Goal: Task Accomplishment & Management: Manage account settings

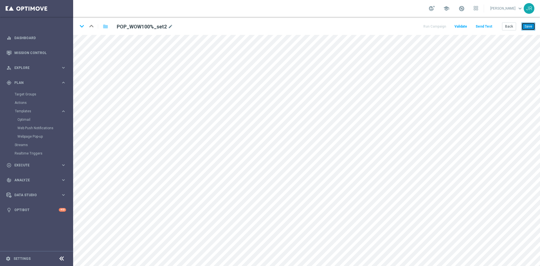
click at [530, 24] on button "Save" at bounding box center [528, 26] width 14 height 8
click at [530, 28] on button "Save" at bounding box center [528, 26] width 14 height 8
drag, startPoint x: 528, startPoint y: 28, endPoint x: 525, endPoint y: 33, distance: 5.9
click at [527, 28] on button "Save" at bounding box center [528, 26] width 14 height 8
drag, startPoint x: 531, startPoint y: 27, endPoint x: 536, endPoint y: 30, distance: 5.9
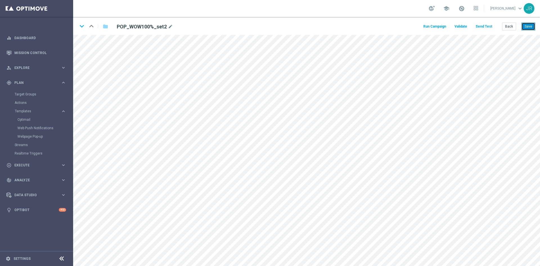
click at [531, 26] on button "Save" at bounding box center [528, 26] width 14 height 8
drag, startPoint x: 528, startPoint y: 26, endPoint x: 529, endPoint y: 29, distance: 3.9
click at [529, 28] on button "Save" at bounding box center [528, 26] width 14 height 8
click at [528, 28] on button "Save" at bounding box center [528, 26] width 14 height 8
click at [531, 26] on button "Save" at bounding box center [528, 26] width 14 height 8
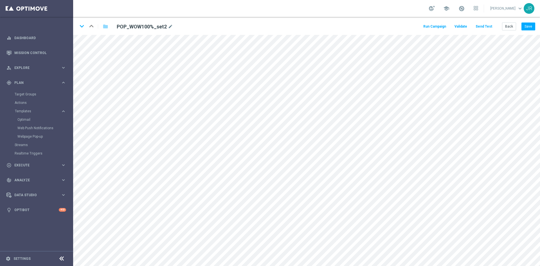
click at [480, 25] on button "Send Test" at bounding box center [484, 27] width 18 height 8
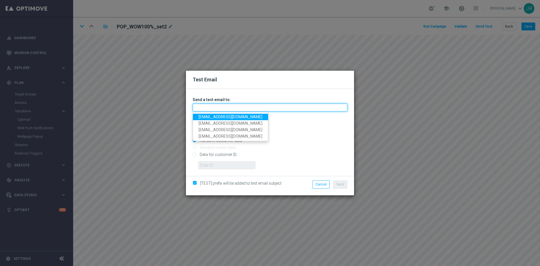
click at [258, 108] on input "text" at bounding box center [270, 107] width 155 height 8
click at [204, 116] on link "testingalltesting@gmail.com" at bounding box center [230, 117] width 75 height 6
type input "testingalltesting@gmail.com"
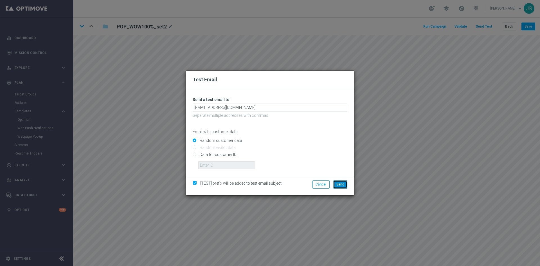
click at [346, 184] on button "Send" at bounding box center [340, 184] width 14 height 8
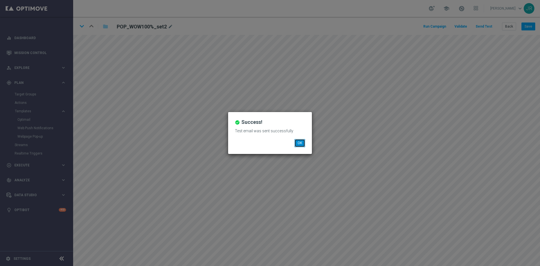
click at [304, 143] on button "OK" at bounding box center [299, 143] width 11 height 8
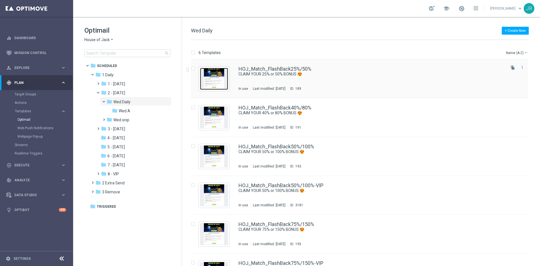
click at [220, 79] on img "Press SPACE to select this row." at bounding box center [214, 79] width 28 height 22
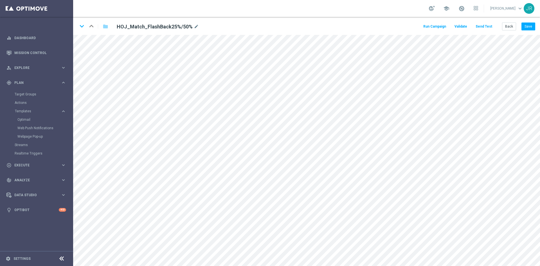
drag, startPoint x: 141, startPoint y: 3, endPoint x: 166, endPoint y: 11, distance: 26.3
click at [166, 11] on div "school Judith Ratau keyboard_arrow_down JR" at bounding box center [306, 8] width 467 height 17
click at [509, 21] on div "keyboard_arrow_down keyboard_arrow_up folder HOJ_Match_FlashBack25%/50% mode_ed…" at bounding box center [306, 26] width 467 height 18
drag, startPoint x: 512, startPoint y: 28, endPoint x: 515, endPoint y: 30, distance: 3.5
click at [513, 28] on button "Back" at bounding box center [509, 26] width 14 height 8
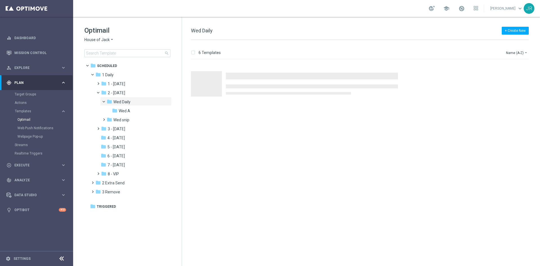
click at [100, 40] on span "House of Jack" at bounding box center [96, 39] width 25 height 5
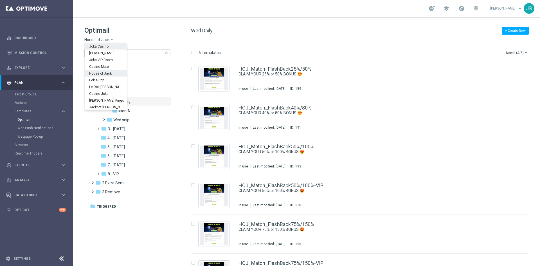
click at [0, 0] on span "Joka Casino" at bounding box center [0, 0] width 0 height 0
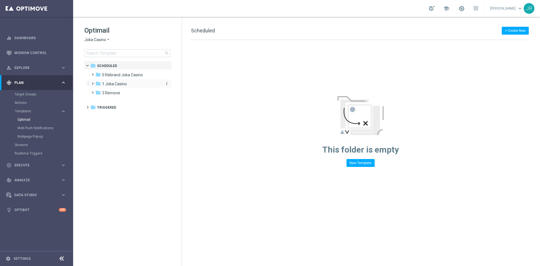
click at [112, 84] on span "1 Joka Casino" at bounding box center [114, 83] width 25 height 5
click at [113, 96] on div "folder 1- Daily" at bounding box center [131, 93] width 60 height 6
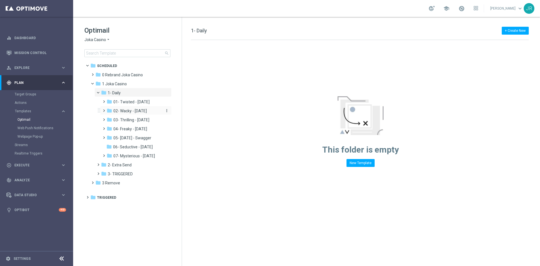
click at [123, 109] on span "02- Wacky - Wednesday" at bounding box center [129, 110] width 33 height 5
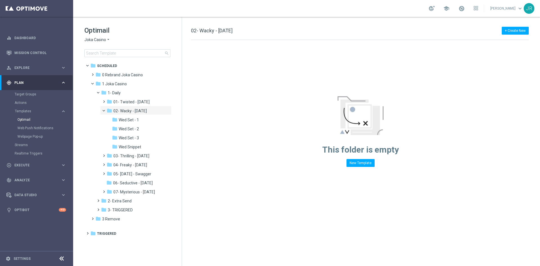
drag, startPoint x: 136, startPoint y: 145, endPoint x: 322, endPoint y: 152, distance: 185.7
click at [136, 146] on span "Wed Snippet" at bounding box center [130, 146] width 22 height 5
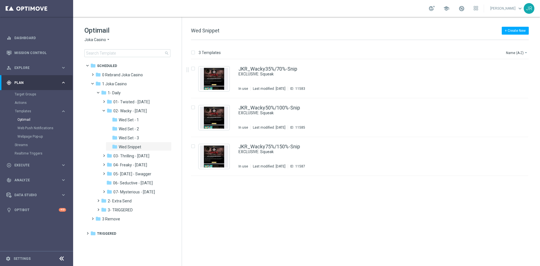
click at [94, 41] on span "Joka Casino" at bounding box center [95, 39] width 22 height 5
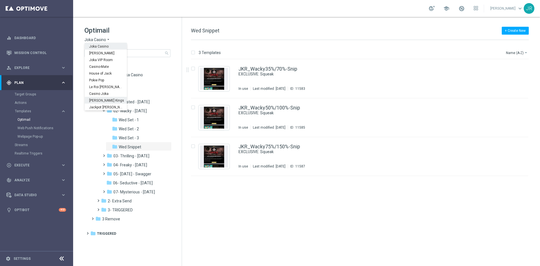
click at [0, 0] on span "[PERSON_NAME] Kings" at bounding box center [0, 0] width 0 height 0
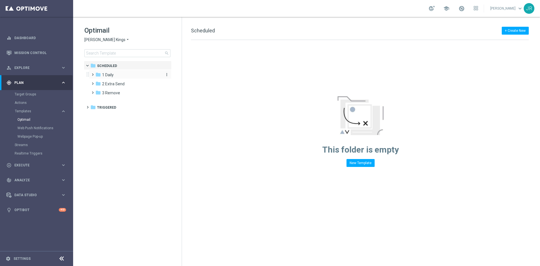
click at [117, 73] on div "folder 1 Daily" at bounding box center [127, 75] width 65 height 6
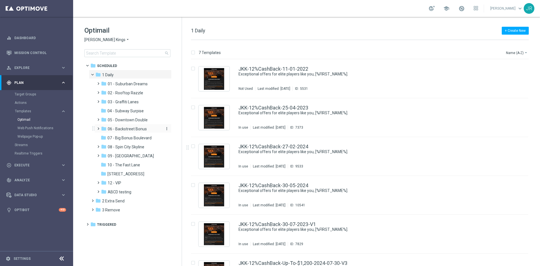
click at [122, 130] on span "06 - Backstreet Bonus" at bounding box center [127, 128] width 39 height 5
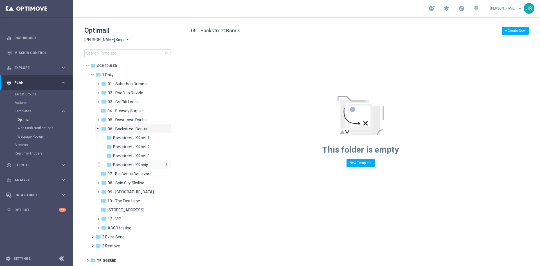
click at [148, 165] on div "folder Backstreet JKK snip" at bounding box center [133, 165] width 55 height 6
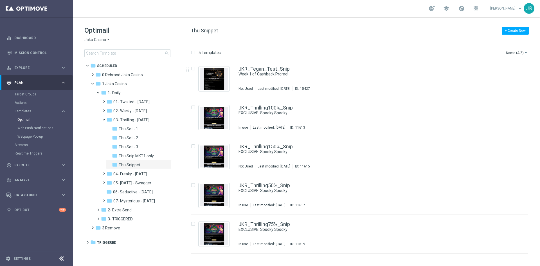
click at [93, 40] on span "Joka Casino" at bounding box center [95, 39] width 22 height 5
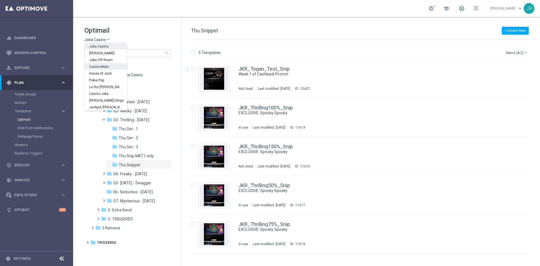
click at [0, 0] on span "Casino-Mate" at bounding box center [0, 0] width 0 height 0
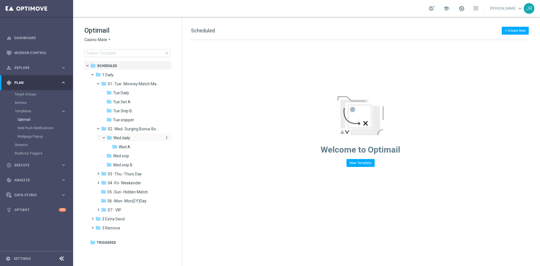
click at [129, 135] on div "folder Wed daily" at bounding box center [134, 138] width 55 height 6
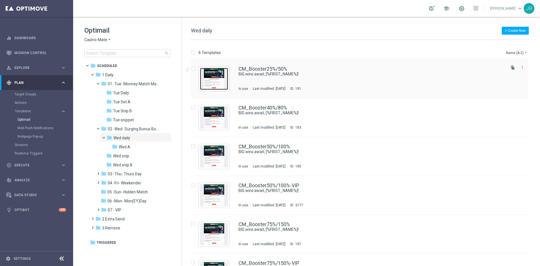
click at [210, 82] on img "Press SPACE to select this row." at bounding box center [214, 79] width 28 height 22
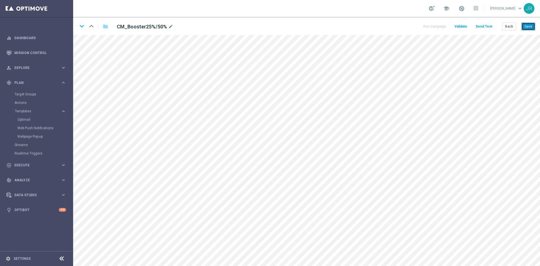
click at [527, 26] on button "Save" at bounding box center [528, 26] width 14 height 8
click at [527, 24] on button "Save" at bounding box center [528, 26] width 14 height 8
drag, startPoint x: 528, startPoint y: 28, endPoint x: 517, endPoint y: 56, distance: 29.8
click at [529, 30] on button "Save" at bounding box center [528, 26] width 14 height 8
click at [535, 24] on button "Save" at bounding box center [528, 26] width 14 height 8
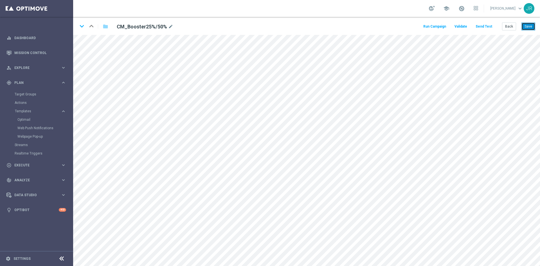
click at [528, 27] on button "Save" at bounding box center [528, 26] width 14 height 8
click at [536, 26] on div "keyboard_arrow_down keyboard_arrow_up folder CM_Booster25%/50% mode_edit Run Ca…" at bounding box center [306, 26] width 467 height 18
click at [530, 24] on button "Save" at bounding box center [528, 26] width 14 height 8
click at [532, 27] on button "Save" at bounding box center [528, 26] width 14 height 8
click at [481, 29] on button "Send Test" at bounding box center [484, 27] width 18 height 8
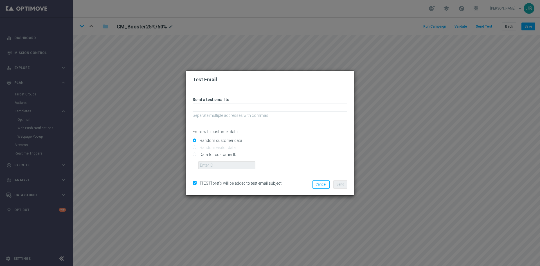
click at [202, 112] on div "Unable to send test email. If this problem persists, contact your CSM for assis…" at bounding box center [270, 133] width 155 height 72
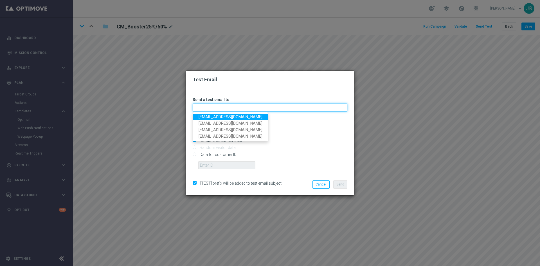
click at [198, 109] on input "text" at bounding box center [270, 107] width 155 height 8
click at [204, 116] on link "testingalltesting@gmail.com" at bounding box center [230, 117] width 75 height 6
type input "testingalltesting@gmail.com"
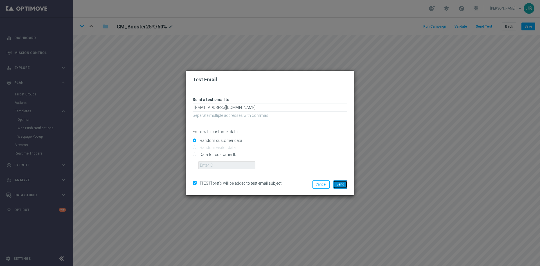
click at [340, 182] on span "Send" at bounding box center [340, 184] width 8 height 4
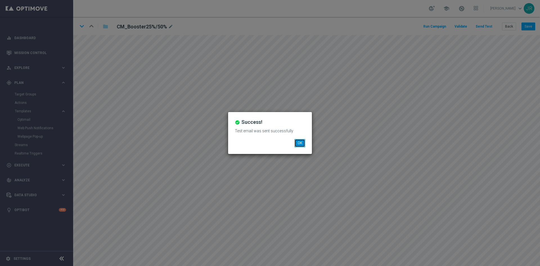
click at [302, 141] on button "OK" at bounding box center [299, 143] width 11 height 8
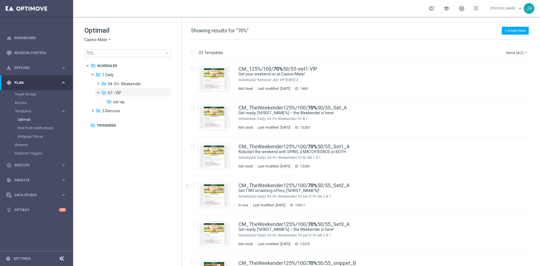
click at [96, 39] on span "Casino-Mate" at bounding box center [95, 39] width 23 height 5
click at [0, 0] on span "Stellar Spins" at bounding box center [0, 0] width 0 height 0
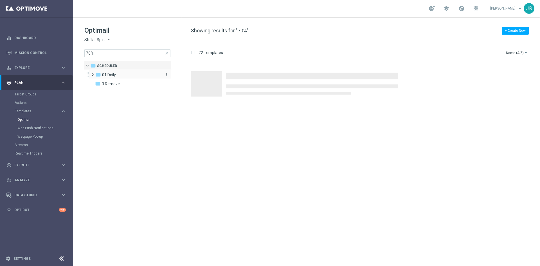
click at [109, 77] on div "folder 01 Daily" at bounding box center [127, 75] width 65 height 6
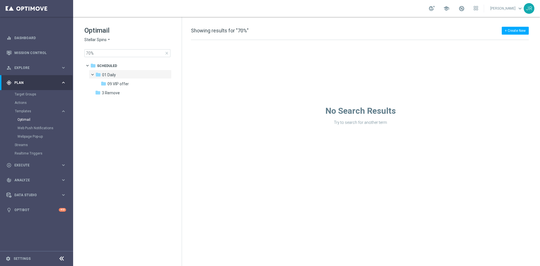
click at [168, 54] on span "close" at bounding box center [166, 53] width 4 height 4
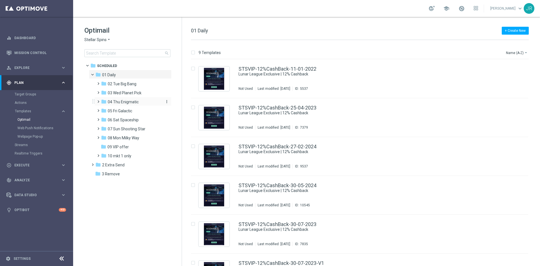
click at [119, 102] on span "04 Thu Enigmatic" at bounding box center [123, 101] width 31 height 5
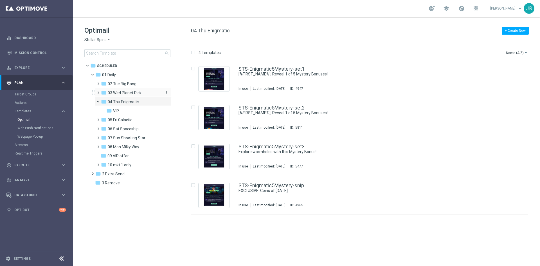
click at [122, 93] on span "03 Wed Planet Pick" at bounding box center [125, 92] width 34 height 5
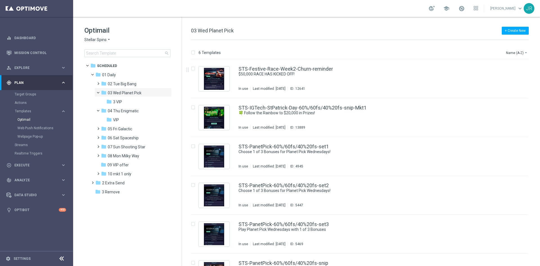
click at [94, 39] on span "Stellar Spins" at bounding box center [95, 39] width 22 height 5
click at [0, 0] on span "Jackpot [PERSON_NAME]" at bounding box center [0, 0] width 0 height 0
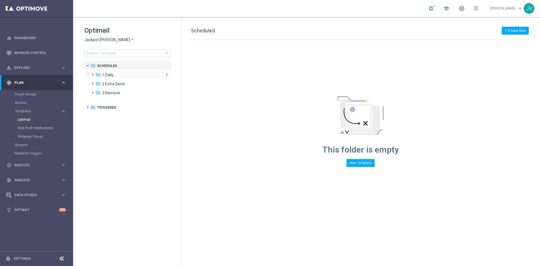
click at [109, 74] on span "1 Daily" at bounding box center [108, 74] width 12 height 5
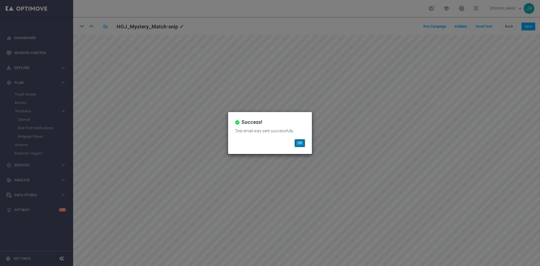
click at [298, 141] on button "OK" at bounding box center [299, 143] width 11 height 8
click at [301, 140] on button "OK" at bounding box center [299, 143] width 11 height 8
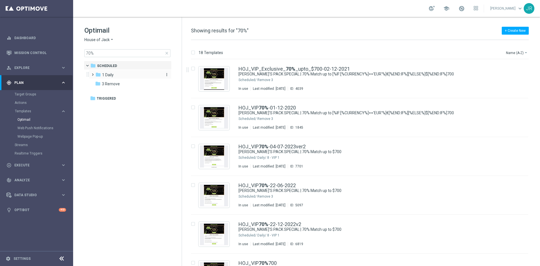
click at [102, 75] on span "1 Daily" at bounding box center [108, 74] width 12 height 5
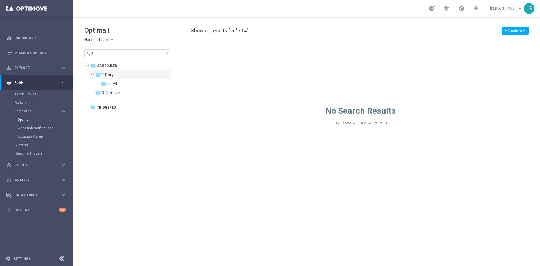
click at [167, 53] on span "close" at bounding box center [166, 53] width 4 height 4
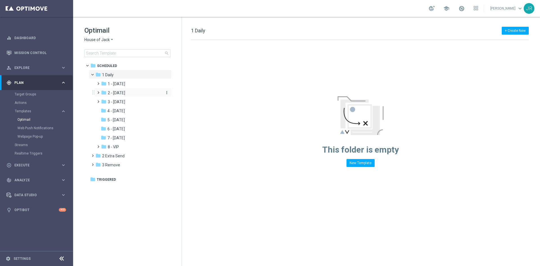
click at [116, 93] on span "2 - Wednesday" at bounding box center [116, 92] width 17 height 5
click at [122, 109] on span "Wed snip" at bounding box center [121, 110] width 16 height 5
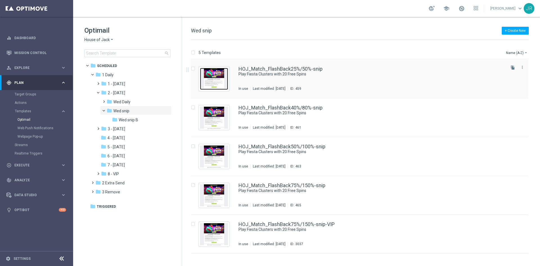
click at [217, 80] on img "Press SPACE to select this row." at bounding box center [214, 79] width 28 height 22
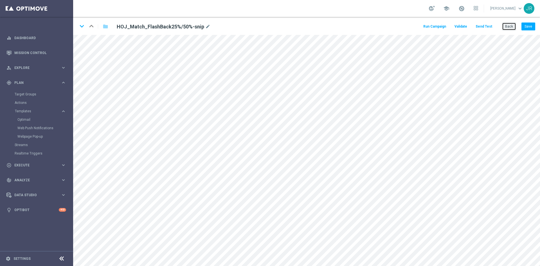
click at [510, 28] on button "Back" at bounding box center [509, 26] width 14 height 8
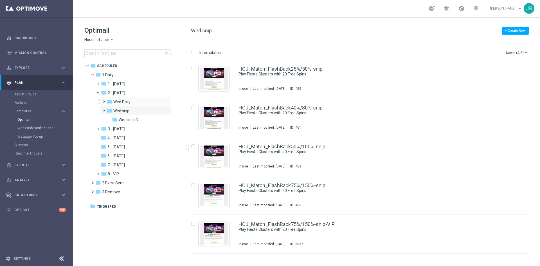
click at [128, 98] on div "folder Wed Daily more_vert" at bounding box center [135, 101] width 71 height 9
click at [141, 98] on div "folder Wed Daily more_vert" at bounding box center [135, 101] width 71 height 9
click at [117, 100] on span "Wed Daily" at bounding box center [121, 101] width 17 height 5
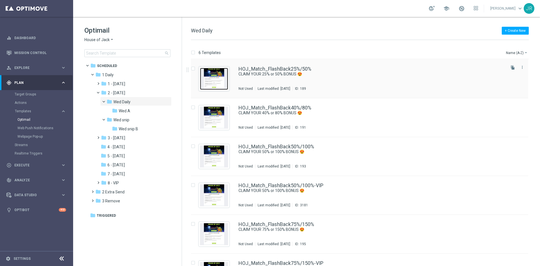
click at [213, 74] on img "Press SPACE to select this row." at bounding box center [214, 79] width 28 height 22
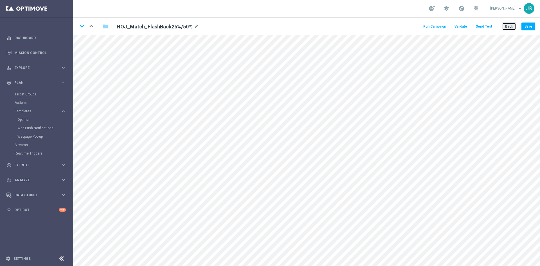
drag, startPoint x: 261, startPoint y: 2, endPoint x: 505, endPoint y: 25, distance: 244.6
click at [504, 25] on button "Back" at bounding box center [509, 26] width 14 height 8
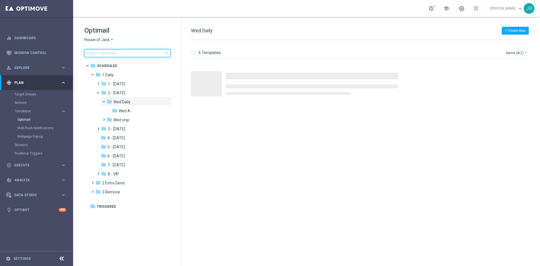
click at [111, 49] on input at bounding box center [127, 53] width 86 height 8
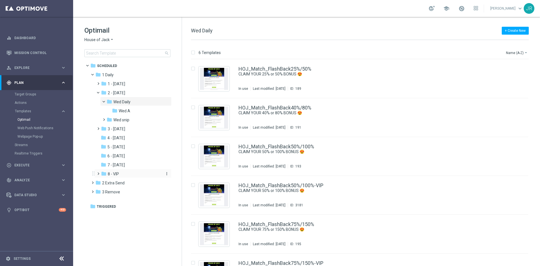
click at [116, 175] on span "8 - VIP" at bounding box center [113, 173] width 11 height 5
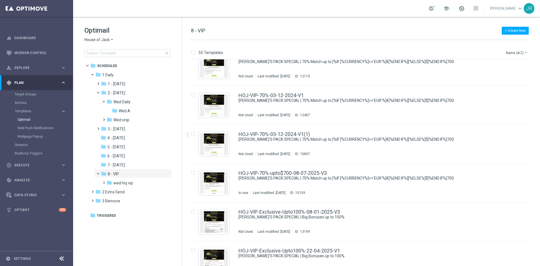
scroll to position [372, 0]
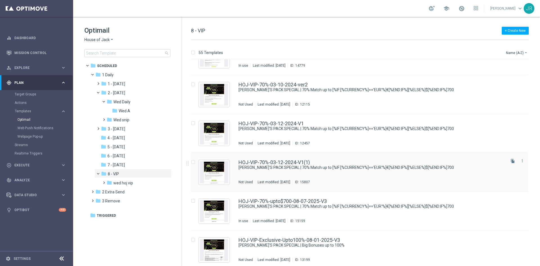
click at [312, 174] on div "HOJ-VIP-70%-03-12-2024-V1(1) JACK’S PACK SPECIAL | 70% Match up to [%IF:[%CURRE…" at bounding box center [371, 172] width 266 height 24
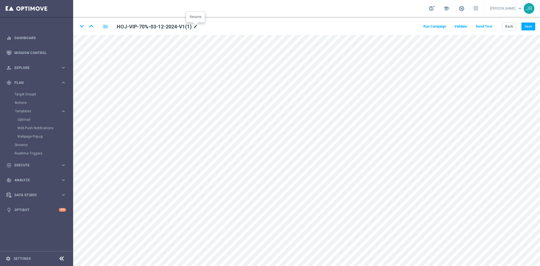
click at [197, 28] on icon "mode_edit" at bounding box center [195, 26] width 5 height 7
click at [181, 24] on input "HOJ-VIP-70%-03-12-2024-V1(1)" at bounding box center [181, 26] width 139 height 8
drag, startPoint x: 182, startPoint y: 25, endPoint x: 139, endPoint y: 27, distance: 43.3
click at [139, 27] on input "HOJ-VIP-70%-03-12-2024-V1(1)" at bounding box center [181, 26] width 139 height 8
click at [184, 25] on input "HOJ-VIP-70%-22-10-2025-V1" at bounding box center [181, 26] width 139 height 8
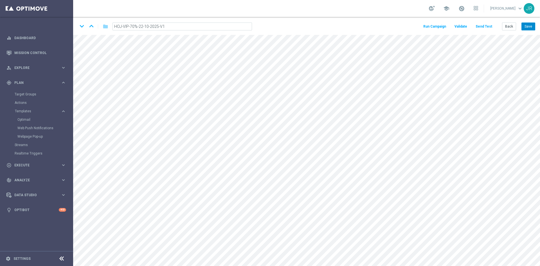
type input "HOJ-VIP-70%-22-10-2025-V1"
drag, startPoint x: 527, startPoint y: 24, endPoint x: 531, endPoint y: 32, distance: 9.3
click at [526, 24] on button "Save" at bounding box center [528, 26] width 14 height 8
click at [529, 27] on button "Save" at bounding box center [528, 26] width 14 height 8
click at [530, 25] on button "Save" at bounding box center [528, 26] width 14 height 8
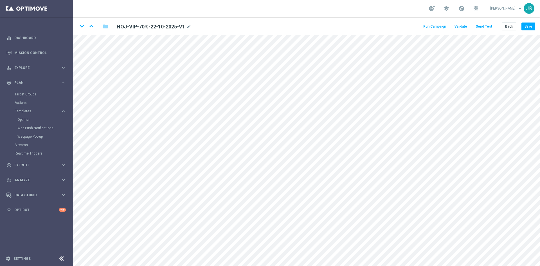
click at [163, 28] on h2 "HOJ-VIP-70%-22-10-2025-V1" at bounding box center [151, 26] width 68 height 7
click at [190, 25] on icon "mode_edit" at bounding box center [188, 26] width 5 height 7
click at [138, 24] on input "HOJ-VIP-70%-22-10-2025-V1" at bounding box center [181, 26] width 139 height 8
drag, startPoint x: 136, startPoint y: 27, endPoint x: 131, endPoint y: 27, distance: 4.5
click at [131, 27] on input "HOJ-VIP-70%-22-10-2025-V1" at bounding box center [181, 26] width 139 height 8
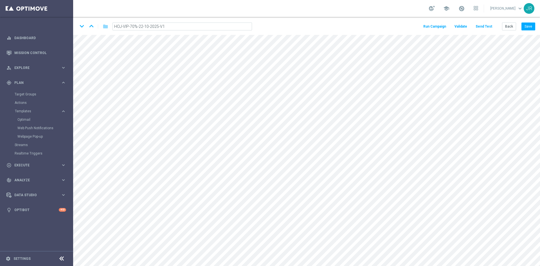
drag, startPoint x: 137, startPoint y: 27, endPoint x: 131, endPoint y: 29, distance: 7.0
click at [131, 29] on input "HOJ-VIP-70%-22-10-2025-V1" at bounding box center [181, 26] width 139 height 8
click at [150, 26] on input "HOJ-VIP-70% Match Up to $700-22-10-2025-V1" at bounding box center [181, 26] width 139 height 8
click at [145, 27] on input "HOJ-VIP-70%-Up to $700-22-10-2025-V1" at bounding box center [181, 26] width 139 height 8
click at [148, 28] on input "HOJ-VIP-70%-Up-to $700-22-10-2025-V1" at bounding box center [181, 26] width 139 height 8
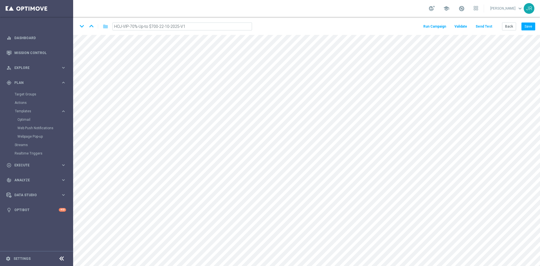
click at [149, 27] on input "HOJ-VIP-70%-Up-to $700-22-10-2025-V1" at bounding box center [181, 26] width 139 height 8
drag, startPoint x: 157, startPoint y: 28, endPoint x: 131, endPoint y: 28, distance: 26.7
click at [131, 28] on input "HOJ-VIP-70%-Up-to-$700-22-10-2025-V1" at bounding box center [181, 26] width 139 height 8
type input "HOJ-VIP-70%-Up-to-$700-22-10-2025-V1"
click at [527, 28] on button "Save" at bounding box center [528, 26] width 14 height 8
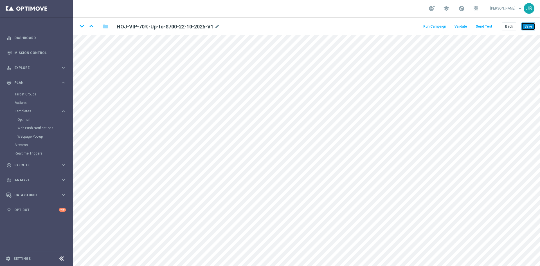
drag, startPoint x: 530, startPoint y: 27, endPoint x: 533, endPoint y: 31, distance: 5.6
click at [530, 28] on button "Save" at bounding box center [528, 26] width 14 height 8
click at [534, 28] on button "Save" at bounding box center [528, 26] width 14 height 8
click at [533, 26] on button "Save" at bounding box center [528, 26] width 14 height 8
click at [486, 26] on button "Send Test" at bounding box center [484, 27] width 18 height 8
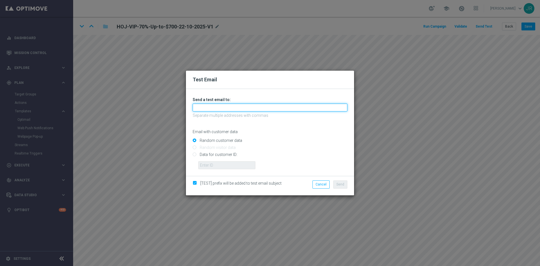
click at [218, 106] on input "text" at bounding box center [270, 107] width 155 height 8
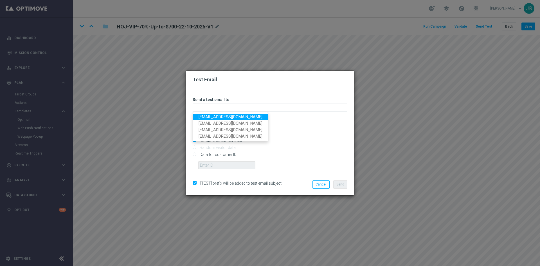
click at [202, 113] on ul "testingalltesting@gmail.com judithmedialab@gmail.com ratau84@gmail.com mad34310…" at bounding box center [231, 126] width 76 height 29
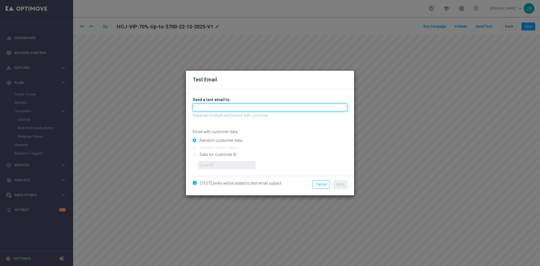
click at [202, 108] on input "text" at bounding box center [270, 107] width 155 height 8
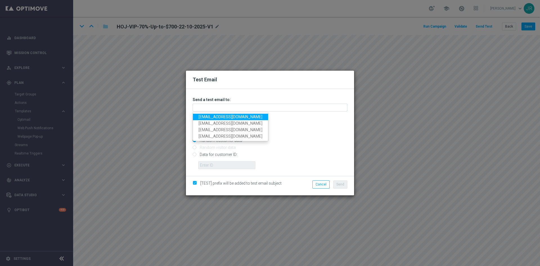
click at [206, 118] on link "[EMAIL_ADDRESS][DOMAIN_NAME]" at bounding box center [230, 117] width 75 height 6
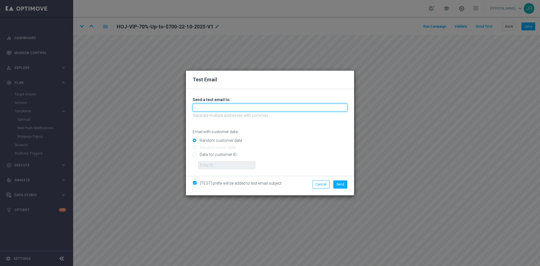
type input "[EMAIL_ADDRESS][DOMAIN_NAME]"
drag, startPoint x: 344, startPoint y: 182, endPoint x: 351, endPoint y: 181, distance: 7.8
click at [344, 182] on button "Send" at bounding box center [340, 184] width 14 height 8
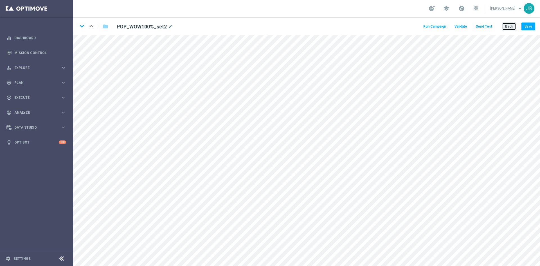
click at [508, 26] on button "Back" at bounding box center [509, 26] width 14 height 8
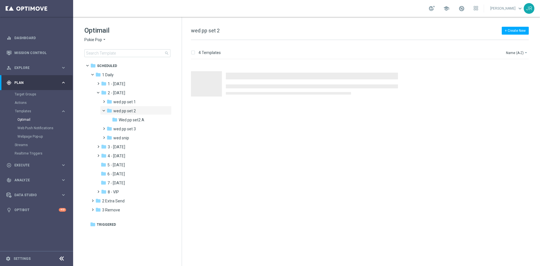
click at [95, 40] on span "Pokie Pop" at bounding box center [93, 39] width 18 height 5
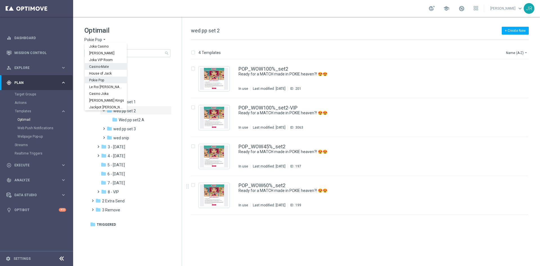
click at [0, 0] on span "Casino-Mate" at bounding box center [0, 0] width 0 height 0
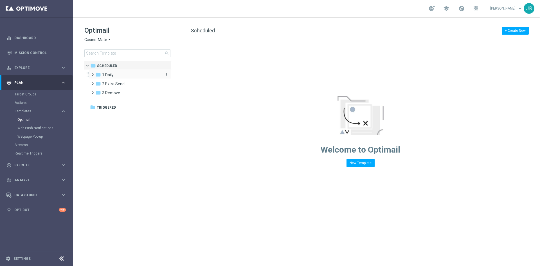
click at [110, 75] on span "1 Daily" at bounding box center [108, 74] width 12 height 5
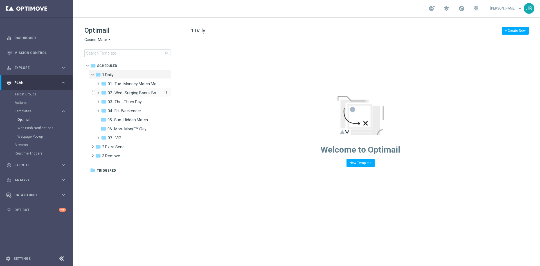
click at [127, 92] on span "02 -Wed- Surging Bonus Booster" at bounding box center [134, 92] width 53 height 5
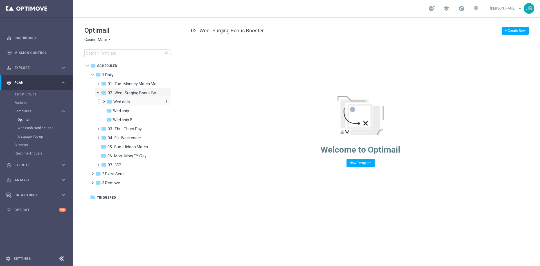
click at [125, 100] on span "Wed daily" at bounding box center [121, 101] width 17 height 5
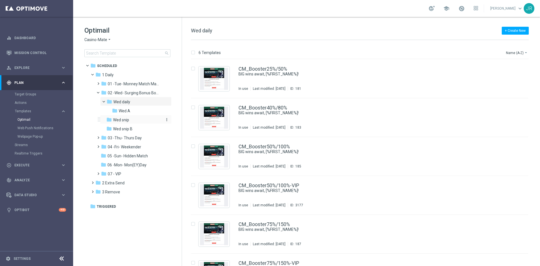
click at [121, 118] on span "Wed snip" at bounding box center [121, 119] width 16 height 5
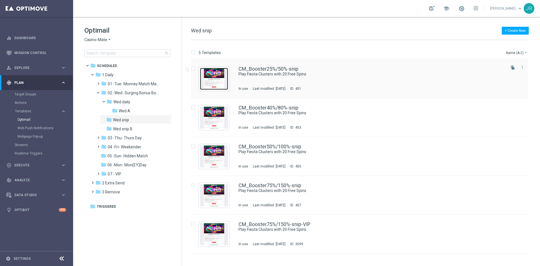
click at [210, 75] on img "Press SPACE to select this row." at bounding box center [214, 79] width 28 height 22
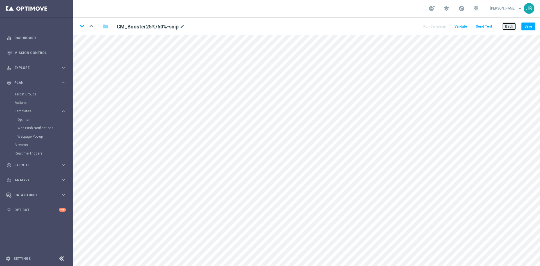
click at [510, 22] on button "Back" at bounding box center [509, 26] width 14 height 8
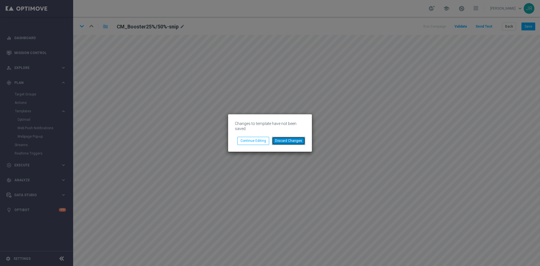
click at [296, 141] on button "Discard Changes" at bounding box center [288, 141] width 33 height 8
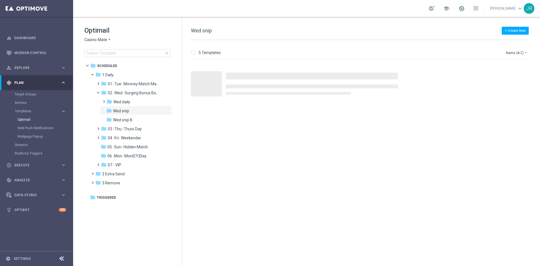
click at [102, 32] on h1 "Optimail" at bounding box center [127, 30] width 86 height 9
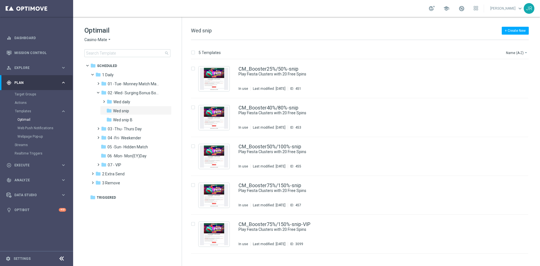
click at [92, 42] on span "Casino-Mate" at bounding box center [95, 39] width 23 height 5
click at [0, 0] on span "House of Jack" at bounding box center [0, 0] width 0 height 0
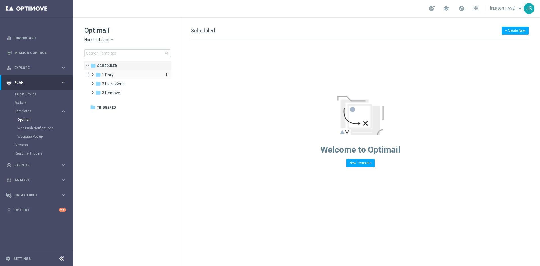
click at [114, 76] on div "folder 1 Daily" at bounding box center [127, 75] width 65 height 6
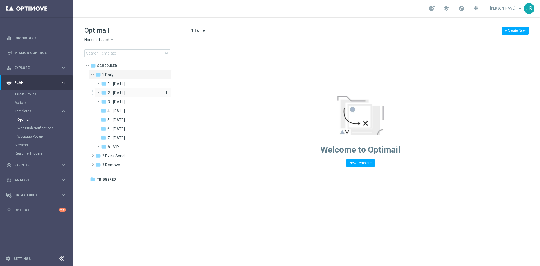
click at [124, 91] on span "2 - [DATE]" at bounding box center [116, 92] width 17 height 5
click at [126, 103] on span "Wed Daily" at bounding box center [121, 101] width 17 height 5
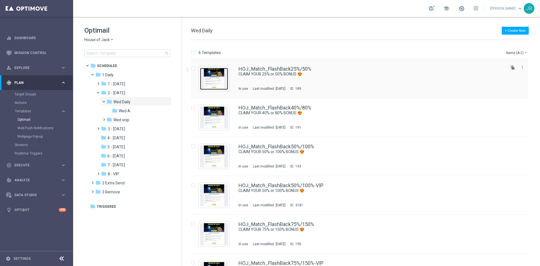
click at [204, 81] on img "Press SPACE to select this row." at bounding box center [214, 79] width 28 height 22
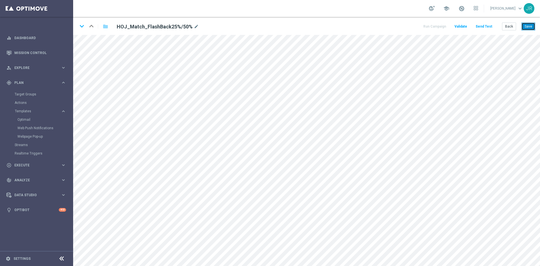
click at [530, 22] on button "Save" at bounding box center [528, 26] width 14 height 8
click at [524, 28] on button "Save" at bounding box center [528, 26] width 14 height 8
click at [531, 22] on button "Save" at bounding box center [528, 26] width 14 height 8
click at [531, 27] on button "Save" at bounding box center [528, 26] width 14 height 8
click at [527, 29] on button "Save" at bounding box center [528, 26] width 14 height 8
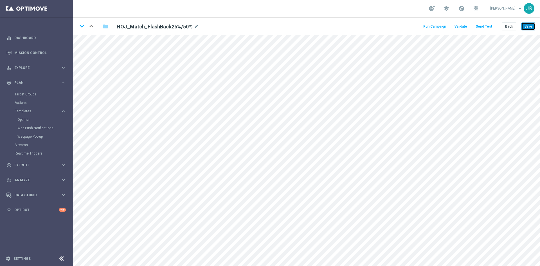
click at [531, 24] on button "Save" at bounding box center [528, 26] width 14 height 8
click at [529, 21] on div "keyboard_arrow_down keyboard_arrow_up folder HOJ_Match_FlashBack25%/50% mode_ed…" at bounding box center [306, 26] width 467 height 18
click at [530, 23] on button "Save" at bounding box center [528, 26] width 14 height 8
click at [529, 25] on button "Save" at bounding box center [528, 26] width 14 height 8
click at [486, 24] on button "Send Test" at bounding box center [484, 27] width 18 height 8
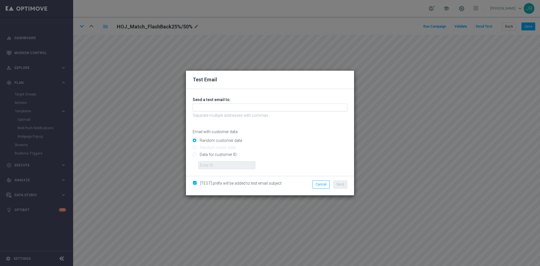
click at [330, 182] on li "Cancel" at bounding box center [321, 184] width 20 height 8
click at [324, 182] on button "Cancel" at bounding box center [320, 184] width 17 height 8
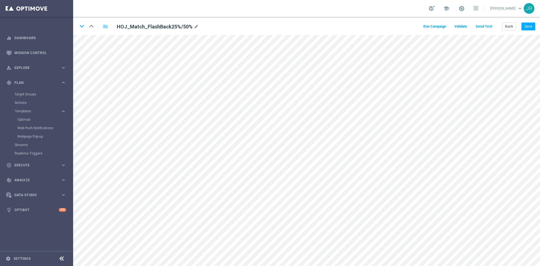
click at [481, 27] on button "Send Test" at bounding box center [484, 27] width 18 height 8
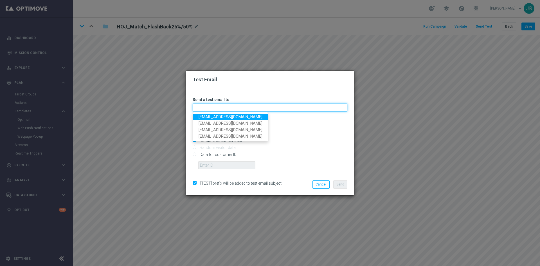
click at [213, 108] on input "text" at bounding box center [270, 107] width 155 height 8
click at [199, 118] on link "[EMAIL_ADDRESS][DOMAIN_NAME]" at bounding box center [230, 117] width 75 height 6
type input "[EMAIL_ADDRESS][DOMAIN_NAME]"
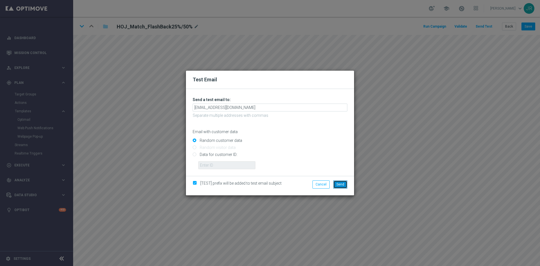
click at [339, 185] on span "Send" at bounding box center [340, 184] width 8 height 4
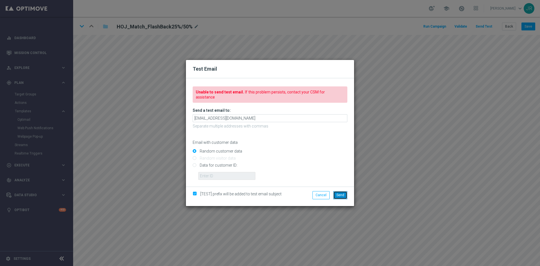
drag, startPoint x: 336, startPoint y: 194, endPoint x: 341, endPoint y: 194, distance: 5.1
click at [336, 194] on button "Send" at bounding box center [340, 195] width 14 height 8
click at [344, 193] on button "Send" at bounding box center [340, 195] width 14 height 8
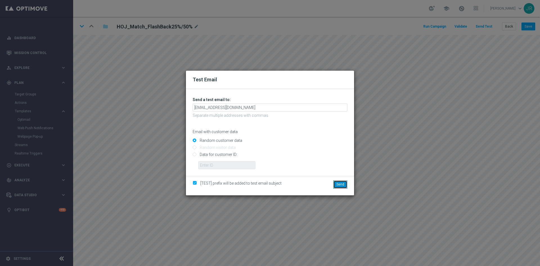
click at [341, 184] on span "Send" at bounding box center [340, 184] width 8 height 4
click at [339, 180] on button "Send" at bounding box center [340, 184] width 14 height 8
click at [341, 184] on span "Send" at bounding box center [340, 184] width 8 height 4
click at [295, 218] on div "Test Email Unable to send test email. If this problem persists, contact your CS…" at bounding box center [270, 133] width 540 height 266
drag, startPoint x: 337, startPoint y: 183, endPoint x: 340, endPoint y: 184, distance: 3.4
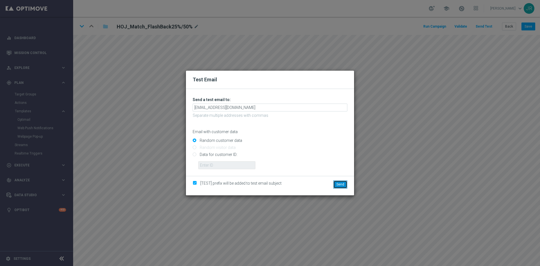
click at [337, 183] on span "Send" at bounding box center [340, 184] width 8 height 4
click at [358, 210] on div "Test Email Unable to send test email. If this problem persists, contact your CS…" at bounding box center [270, 133] width 540 height 266
drag, startPoint x: 343, startPoint y: 190, endPoint x: 340, endPoint y: 187, distance: 4.6
click at [343, 190] on div "Send" at bounding box center [324, 185] width 54 height 10
click at [340, 186] on button "Send" at bounding box center [340, 184] width 14 height 8
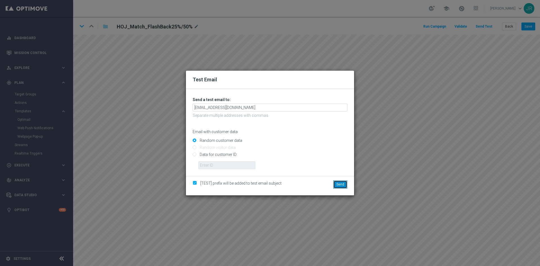
click at [337, 182] on span "Send" at bounding box center [340, 184] width 8 height 4
click at [238, 60] on div "Test Email Unable to send test email. If this problem persists, contact your CS…" at bounding box center [270, 133] width 540 height 266
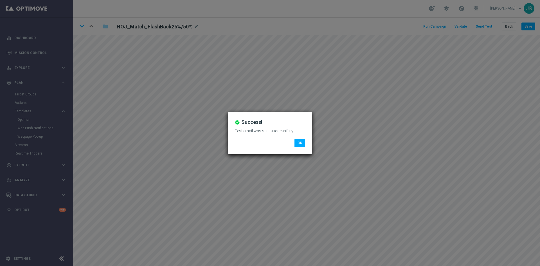
click at [221, 63] on body "check_circle Success! Test email was sent successfully OK check_circle Success!…" at bounding box center [270, 133] width 540 height 266
click at [304, 142] on button "OK" at bounding box center [299, 143] width 11 height 8
click at [299, 142] on button "OK" at bounding box center [299, 143] width 11 height 8
click at [297, 144] on body "check_circle Success! Test email was sent successfully OK check_circle Success!…" at bounding box center [270, 133] width 540 height 266
click at [299, 148] on div "check_circle Success! Test email was sent successfully OK" at bounding box center [270, 133] width 84 height 42
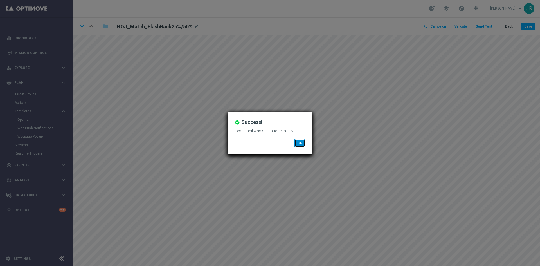
drag, startPoint x: 300, startPoint y: 143, endPoint x: 317, endPoint y: 150, distance: 19.1
click at [302, 144] on button "OK" at bounding box center [299, 143] width 11 height 8
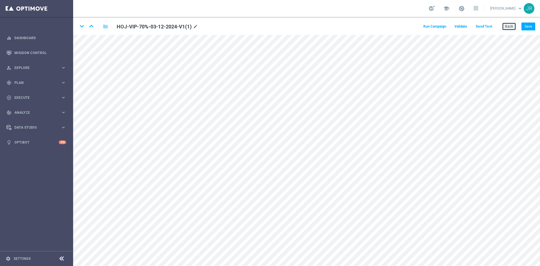
click at [512, 25] on button "Back" at bounding box center [509, 26] width 14 height 8
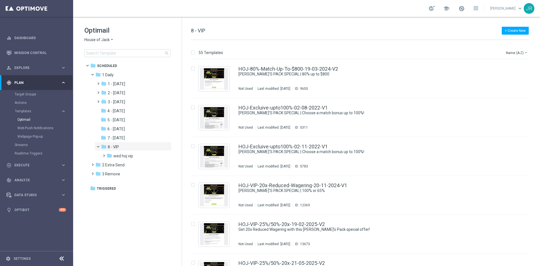
click at [93, 41] on span "House of Jack" at bounding box center [96, 39] width 25 height 5
click at [0, 0] on span "Casino-Mate" at bounding box center [0, 0] width 0 height 0
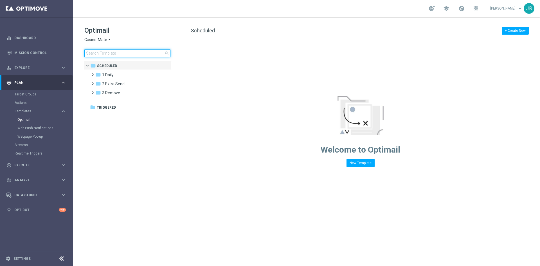
click at [108, 56] on input at bounding box center [127, 53] width 86 height 8
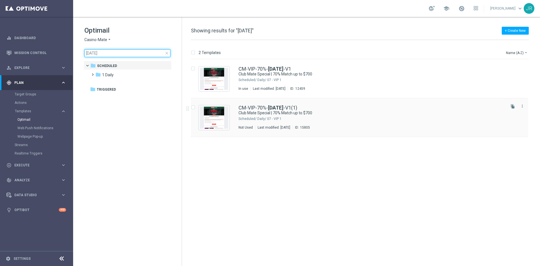
type input "[DATE]"
click at [310, 108] on div "CM-VIP-70%- 03-12-2024 -V1(1)" at bounding box center [371, 107] width 266 height 5
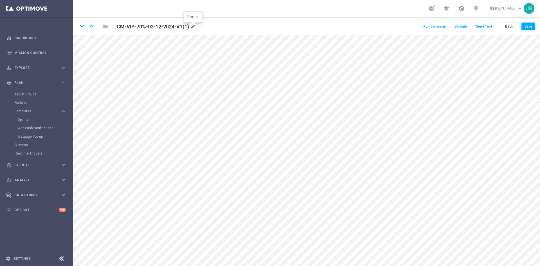
click at [192, 27] on icon "mode_edit" at bounding box center [192, 26] width 5 height 7
click at [175, 23] on input "CM-VIP-70%-03-12-2024-V1(1)" at bounding box center [181, 26] width 139 height 8
drag, startPoint x: 175, startPoint y: 23, endPoint x: 137, endPoint y: 27, distance: 38.1
click at [137, 27] on input "CM-VIP-70%-03-12-2024-V1(1)" at bounding box center [181, 26] width 139 height 8
type input "CM-VIP-70%-22-10-2025-V1"
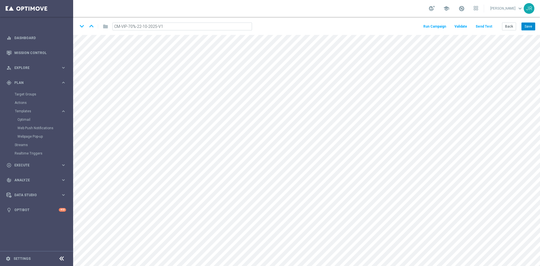
click at [528, 29] on button "Save" at bounding box center [528, 26] width 14 height 8
drag, startPoint x: 529, startPoint y: 23, endPoint x: 540, endPoint y: 30, distance: 12.9
click at [529, 24] on button "Save" at bounding box center [528, 26] width 14 height 8
click at [530, 26] on button "Save" at bounding box center [528, 26] width 14 height 8
click at [528, 28] on button "Save" at bounding box center [528, 26] width 14 height 8
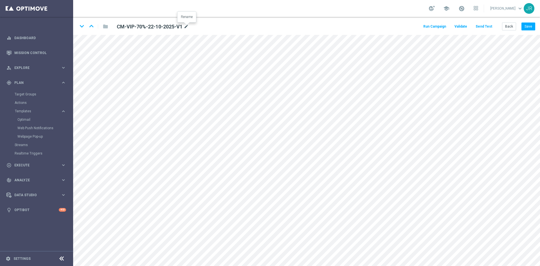
click at [185, 26] on icon "mode_edit" at bounding box center [186, 26] width 5 height 7
click at [137, 24] on input "CM-VIP-70%-22-10-2025-V1" at bounding box center [181, 26] width 139 height 8
drag, startPoint x: 135, startPoint y: 27, endPoint x: 129, endPoint y: 29, distance: 6.8
click at [129, 29] on input "CM-VIP-70%-22-10-2025-V1" at bounding box center [181, 26] width 139 height 8
drag, startPoint x: 191, startPoint y: 26, endPoint x: 103, endPoint y: 26, distance: 87.2
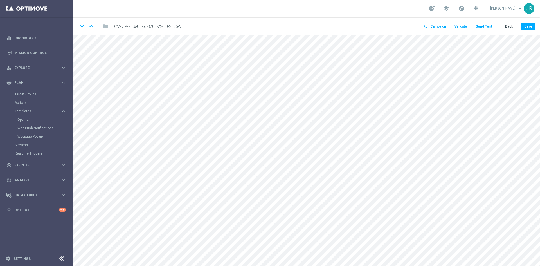
click at [103, 26] on div "keyboard_arrow_down keyboard_arrow_up folder CM-VIP-70%-Up-to-$700-22-10-2025-V1" at bounding box center [167, 26] width 179 height 9
type input "CM-VIP-70%-Up-to-$700-22-10-2025-V1"
click at [525, 24] on button "Save" at bounding box center [528, 26] width 14 height 8
click at [528, 28] on button "Save" at bounding box center [528, 26] width 14 height 8
click at [530, 23] on button "Save" at bounding box center [528, 26] width 14 height 8
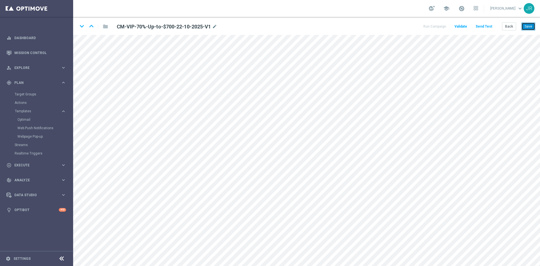
click at [529, 27] on button "Save" at bounding box center [528, 26] width 14 height 8
click at [491, 26] on button "Send Test" at bounding box center [484, 27] width 18 height 8
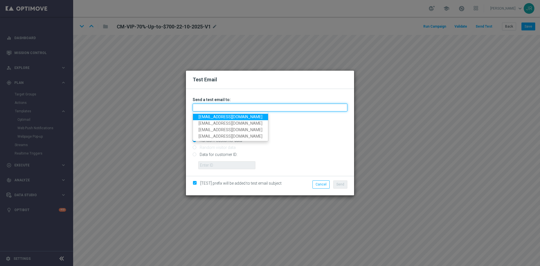
click at [205, 107] on input "text" at bounding box center [270, 107] width 155 height 8
click at [204, 116] on link "[EMAIL_ADDRESS][DOMAIN_NAME]" at bounding box center [230, 117] width 75 height 6
type input "[EMAIL_ADDRESS][DOMAIN_NAME]"
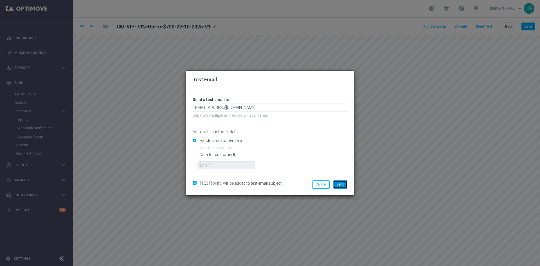
click at [340, 184] on span "Send" at bounding box center [340, 184] width 8 height 4
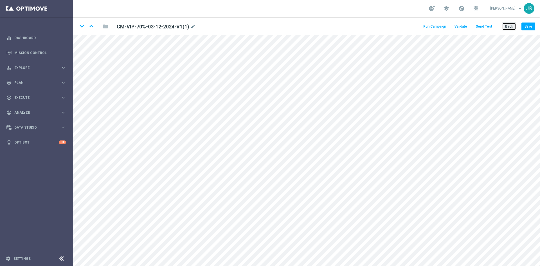
click at [513, 28] on button "Back" at bounding box center [509, 26] width 14 height 8
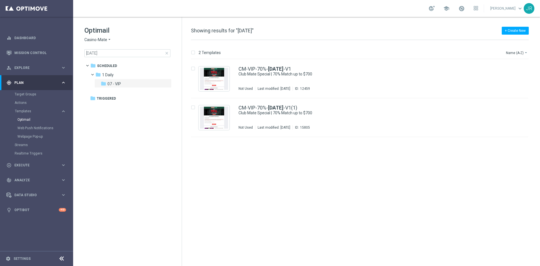
click at [166, 55] on div "[DATE] close" at bounding box center [127, 53] width 86 height 8
click at [167, 53] on span "close" at bounding box center [166, 53] width 4 height 4
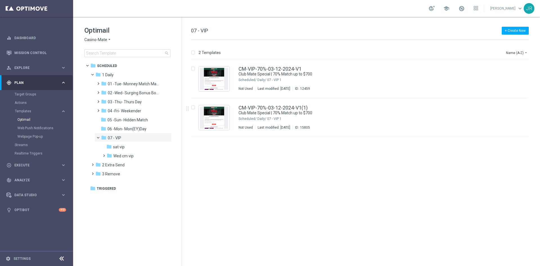
click at [276, 168] on div "insert_drive_file CM-VIP-70%-03-12-2024-V1 Club Mate Special | 70% Match up to …" at bounding box center [361, 162] width 353 height 206
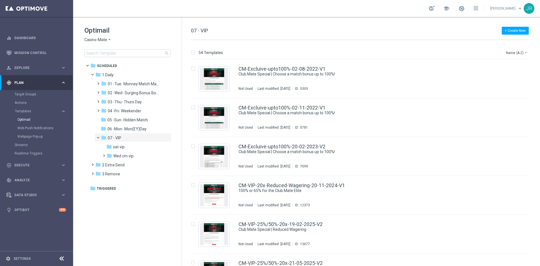
click at [95, 39] on span "Casino-Mate" at bounding box center [95, 39] width 23 height 5
click at [92, 82] on div "Pokie Pop" at bounding box center [106, 79] width 42 height 7
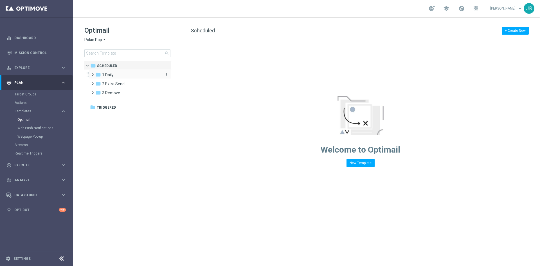
click at [111, 76] on span "1 Daily" at bounding box center [108, 74] width 12 height 5
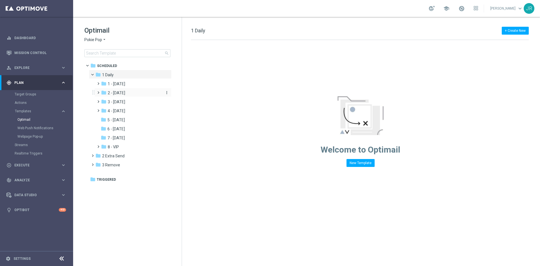
click at [125, 94] on span "2 - [DATE]" at bounding box center [116, 92] width 17 height 5
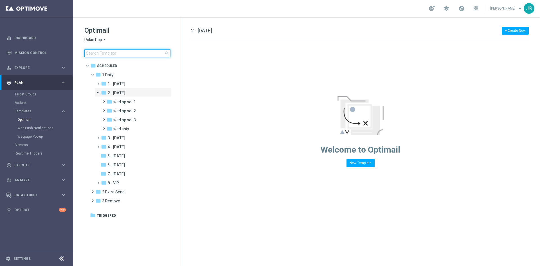
click at [88, 49] on input at bounding box center [127, 53] width 86 height 8
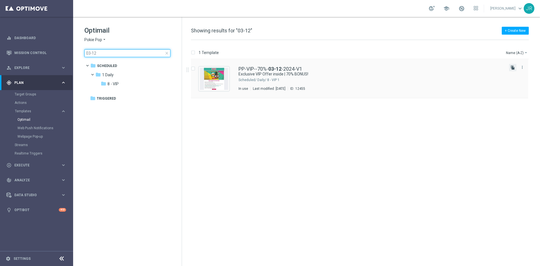
type input "03-12"
click at [515, 66] on icon "file_copy" at bounding box center [512, 67] width 4 height 4
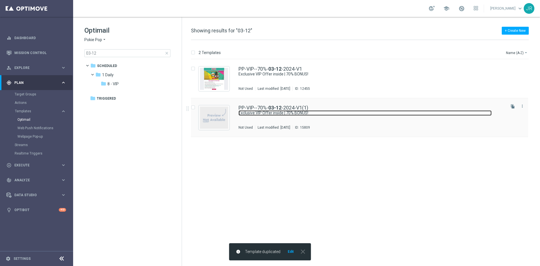
click at [289, 114] on link "Exclusive VIP Offer inside | 70% BONUS!" at bounding box center [364, 112] width 253 height 5
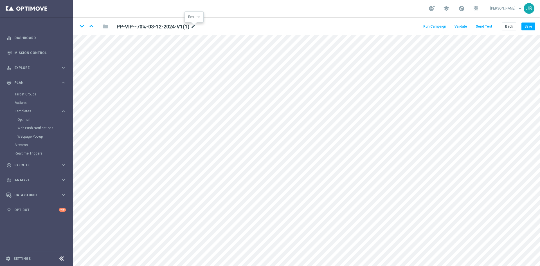
click at [192, 26] on icon "mode_edit" at bounding box center [193, 26] width 5 height 7
click at [130, 25] on input "PP-VIP--70%-03-12-2024-V1(1)" at bounding box center [181, 26] width 139 height 8
click at [128, 25] on input "PP-VIP--70%-03-12-2024-V1(1)" at bounding box center [181, 26] width 139 height 8
click at [179, 27] on input "PP-VIP-70%-03-12-2024-V1(1)" at bounding box center [181, 26] width 139 height 8
drag, startPoint x: 142, startPoint y: 27, endPoint x: 136, endPoint y: 27, distance: 5.6
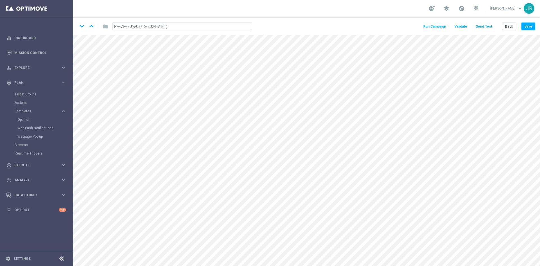
click at [136, 27] on input "PP-VIP-70%-03-12-2024-V1(1)" at bounding box center [181, 26] width 139 height 8
click at [136, 26] on input "PP-VIP-70%-112-2024-V1(1)" at bounding box center [181, 26] width 139 height 8
type input "PP-VIP-70%-112-2024-V1(1)"
click at [187, 26] on icon "mode_edit" at bounding box center [186, 26] width 5 height 7
click at [136, 26] on input "PP-VIP-70%-112-2024-V1(1)" at bounding box center [181, 26] width 139 height 8
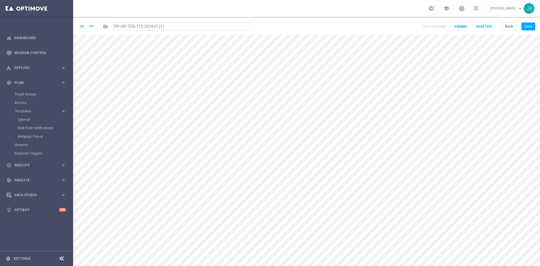
drag, startPoint x: 142, startPoint y: 26, endPoint x: 136, endPoint y: 28, distance: 6.2
click at [136, 28] on input "PP-VIP-70%-112-2024-V1(1)" at bounding box center [181, 26] width 139 height 8
click at [141, 28] on input "PP-VIP-70%-22-2024-V1(1)" at bounding box center [181, 26] width 139 height 8
click at [153, 28] on input "PP-VIP-70%-22-10-2024-V1(1)" at bounding box center [181, 26] width 139 height 8
click at [178, 29] on input "PP-VIP-70%-22-10-2025-V1(1)" at bounding box center [181, 26] width 139 height 8
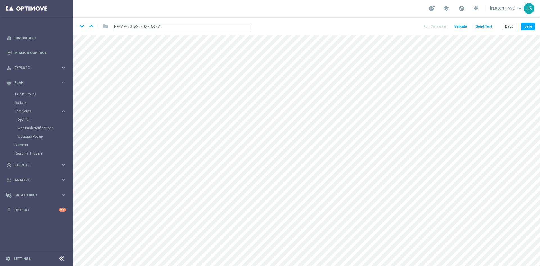
click at [175, 28] on input "PP-VIP-70%-22-10-2025-V1" at bounding box center [181, 26] width 139 height 8
drag, startPoint x: 166, startPoint y: 26, endPoint x: 135, endPoint y: 27, distance: 31.2
click at [135, 27] on input "PP-VIP-70%-22-10-2025-V1" at bounding box center [181, 26] width 139 height 8
type input "PP-VIP-70%-22-10-2025-V1"
click at [185, 27] on icon "mode_edit" at bounding box center [184, 26] width 5 height 7
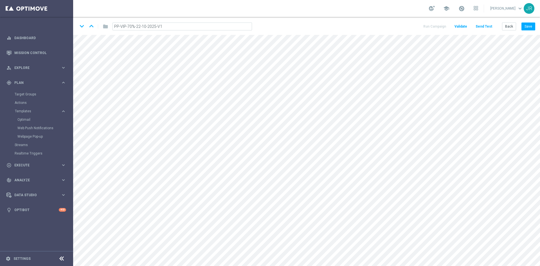
click at [170, 26] on input "PP-VIP-70%-22-10-2025-V1" at bounding box center [181, 26] width 139 height 8
click at [535, 26] on button "Save" at bounding box center [528, 26] width 14 height 8
drag, startPoint x: 526, startPoint y: 23, endPoint x: 529, endPoint y: 24, distance: 2.9
click at [526, 23] on button "Save" at bounding box center [528, 26] width 14 height 8
click at [186, 25] on icon "mode_edit" at bounding box center [184, 26] width 5 height 7
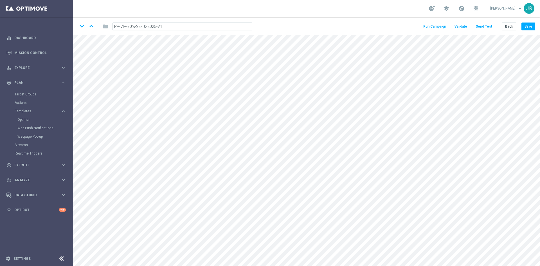
click at [132, 24] on input "PP-VIP-70%-22-10-2025-V1" at bounding box center [181, 26] width 139 height 8
drag, startPoint x: 134, startPoint y: 27, endPoint x: 127, endPoint y: 29, distance: 6.6
click at [127, 29] on input "PP-VIP-70%-22-10-2025-V1" at bounding box center [181, 26] width 139 height 8
click at [138, 26] on input "PP-VIP-70%-Up-to-$700-22-10-2025-V1" at bounding box center [181, 26] width 139 height 8
click at [184, 27] on input "PP-VIP-70%-Up-to-$700-22-10-2025-V1" at bounding box center [181, 26] width 139 height 8
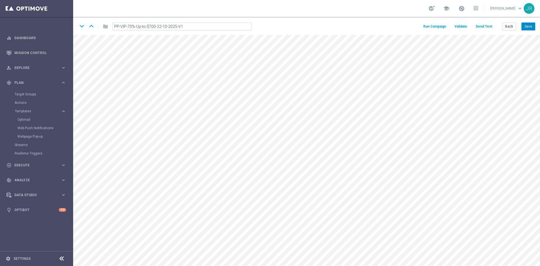
type input "PP-VIP-70%-Up-to-$700-22-10-2025-V1"
click at [527, 24] on button "Save" at bounding box center [528, 26] width 14 height 8
click at [531, 25] on button "Save" at bounding box center [528, 26] width 14 height 8
click at [524, 29] on button "Save" at bounding box center [528, 26] width 14 height 8
click at [530, 26] on button "Save" at bounding box center [528, 26] width 14 height 8
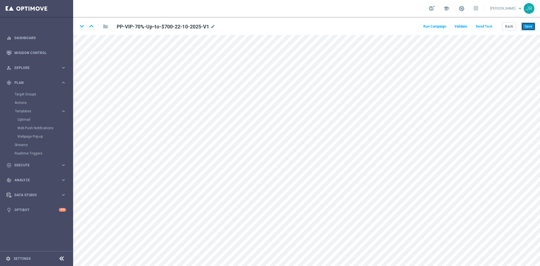
click at [527, 22] on button "Save" at bounding box center [528, 26] width 14 height 8
click at [485, 28] on button "Send Test" at bounding box center [484, 27] width 18 height 8
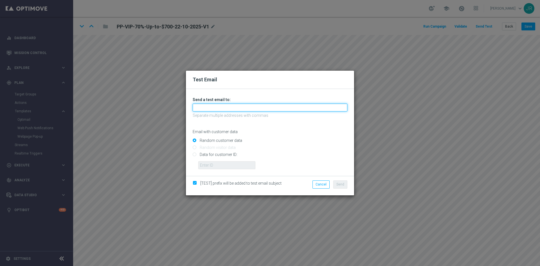
click at [194, 107] on input "text" at bounding box center [270, 107] width 155 height 8
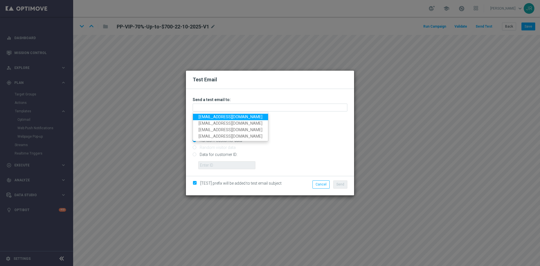
click at [206, 118] on link "[EMAIL_ADDRESS][DOMAIN_NAME]" at bounding box center [230, 117] width 75 height 6
type input "[EMAIL_ADDRESS][DOMAIN_NAME]"
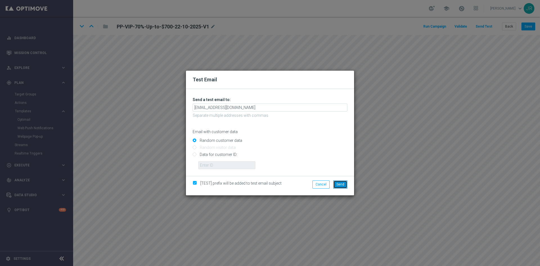
click at [346, 184] on button "Send" at bounding box center [340, 184] width 14 height 8
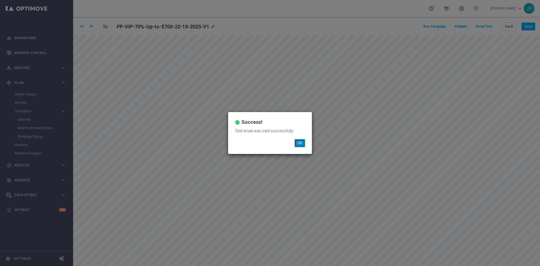
click at [297, 146] on button "OK" at bounding box center [299, 143] width 11 height 8
